Goal: Transaction & Acquisition: Subscribe to service/newsletter

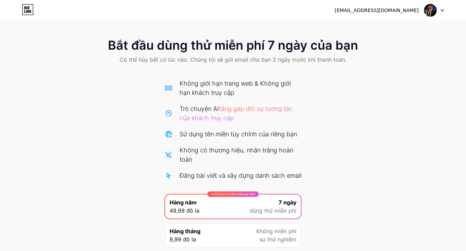
click at [245, 213] on div "THỜI GIAN CÓ HẠN: Giảm giá 50% Hàng năm 49,99 đô la 7 ngày dùng thử miễn phí" at bounding box center [233, 207] width 136 height 24
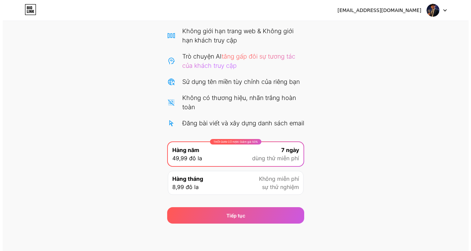
scroll to position [62, 0]
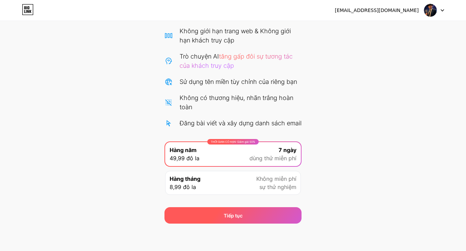
click at [261, 219] on div "Tiếp tục" at bounding box center [232, 215] width 137 height 16
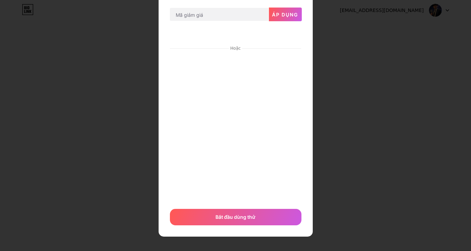
scroll to position [44, 0]
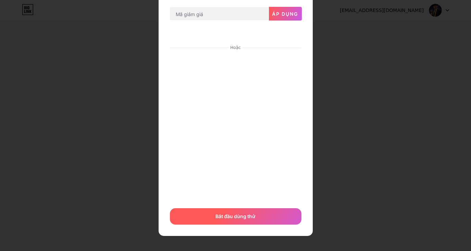
click at [240, 223] on div "Bắt đầu dùng thử" at bounding box center [236, 216] width 132 height 16
